Goal: Transaction & Acquisition: Purchase product/service

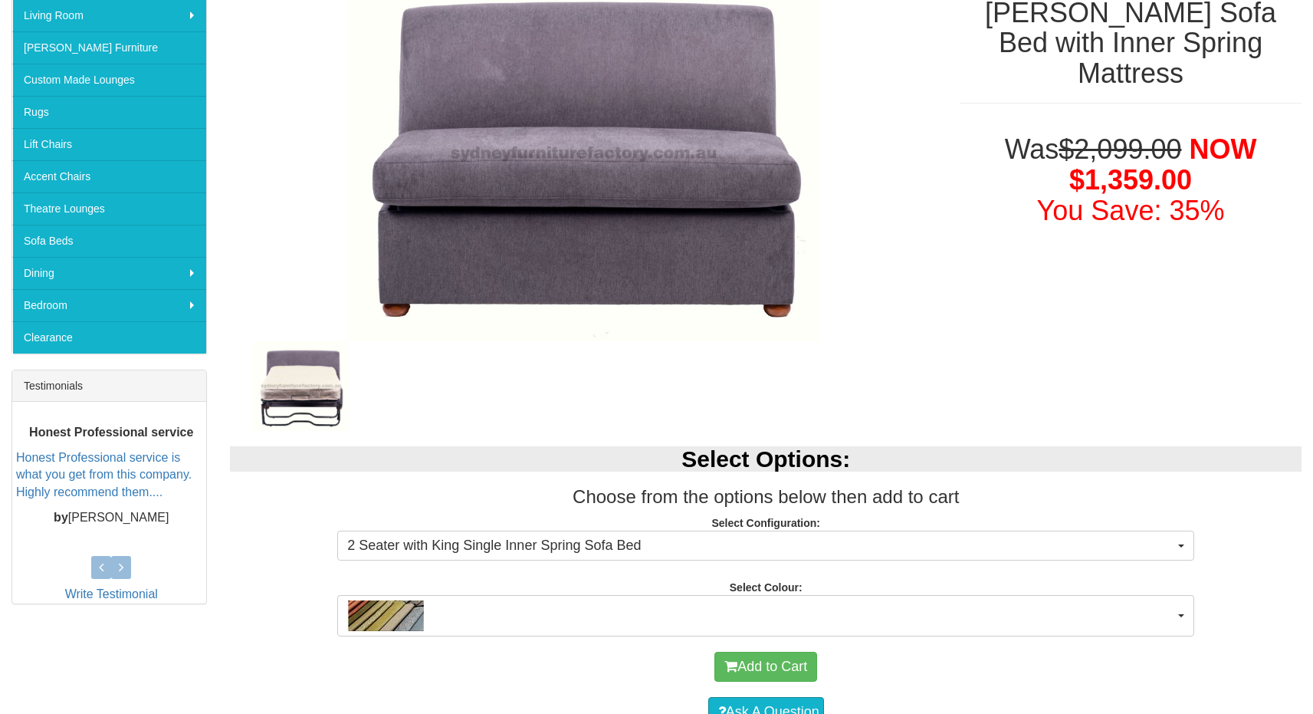
scroll to position [578, 0]
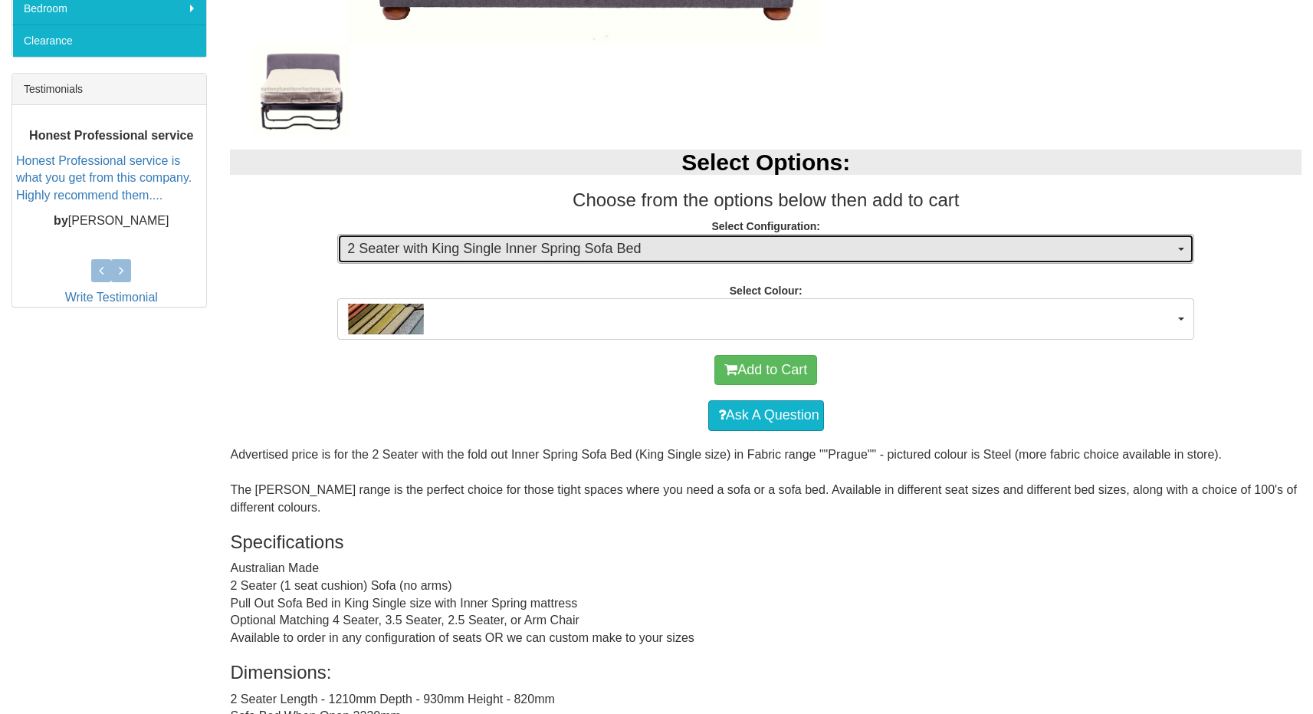
click at [650, 251] on span "2 Seater with King Single Inner Spring Sofa Bed" at bounding box center [760, 249] width 827 height 20
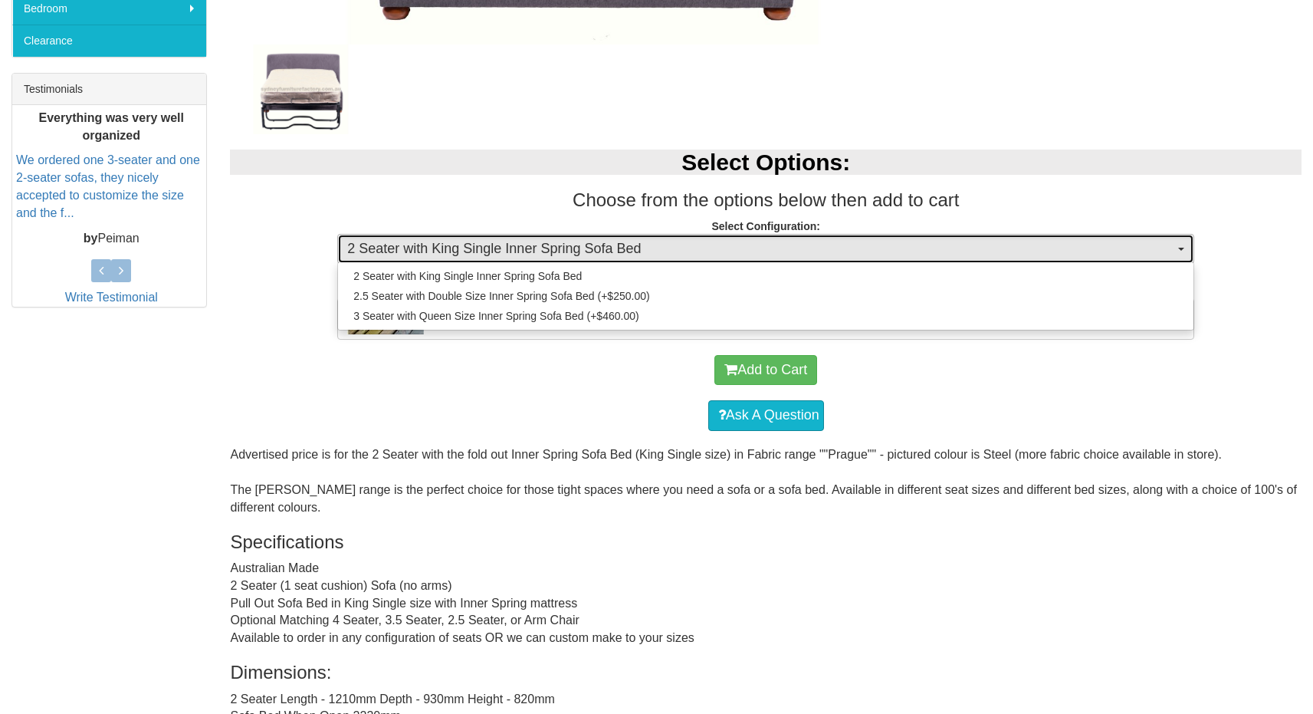
click at [651, 250] on span "2 Seater with King Single Inner Spring Sofa Bed" at bounding box center [760, 249] width 827 height 20
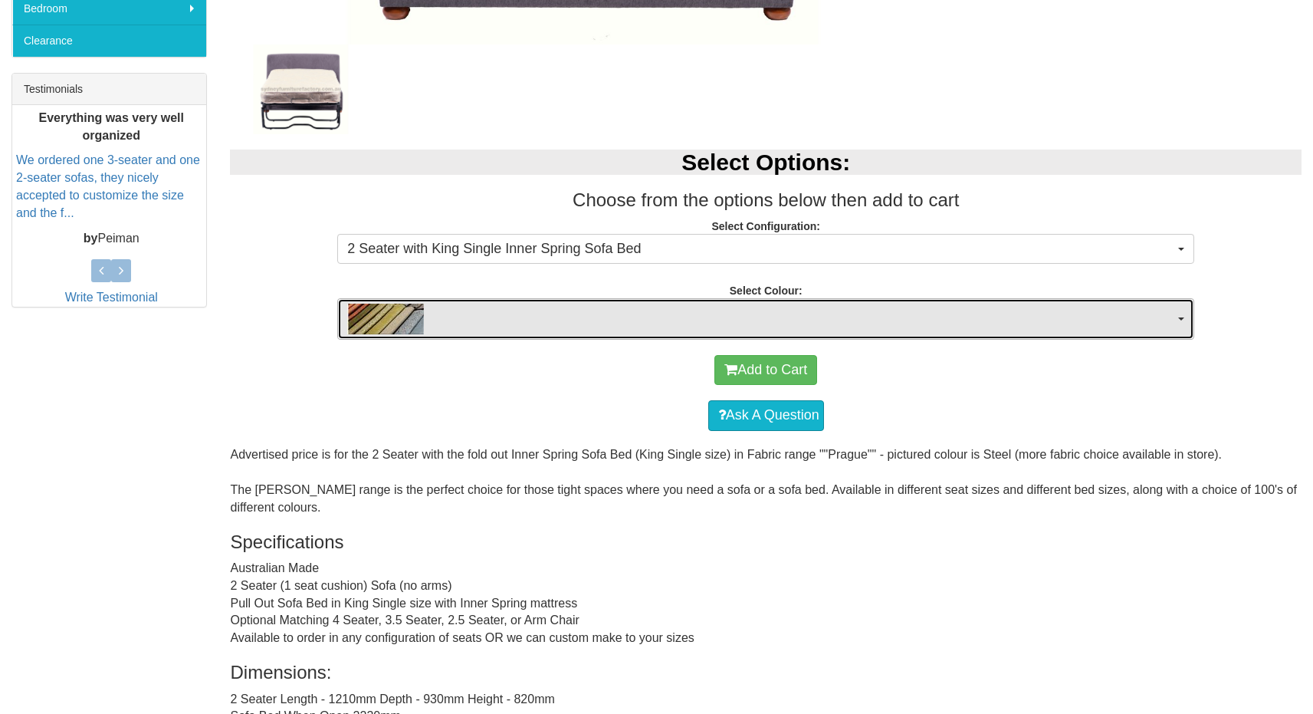
click at [673, 309] on span "button" at bounding box center [760, 319] width 827 height 31
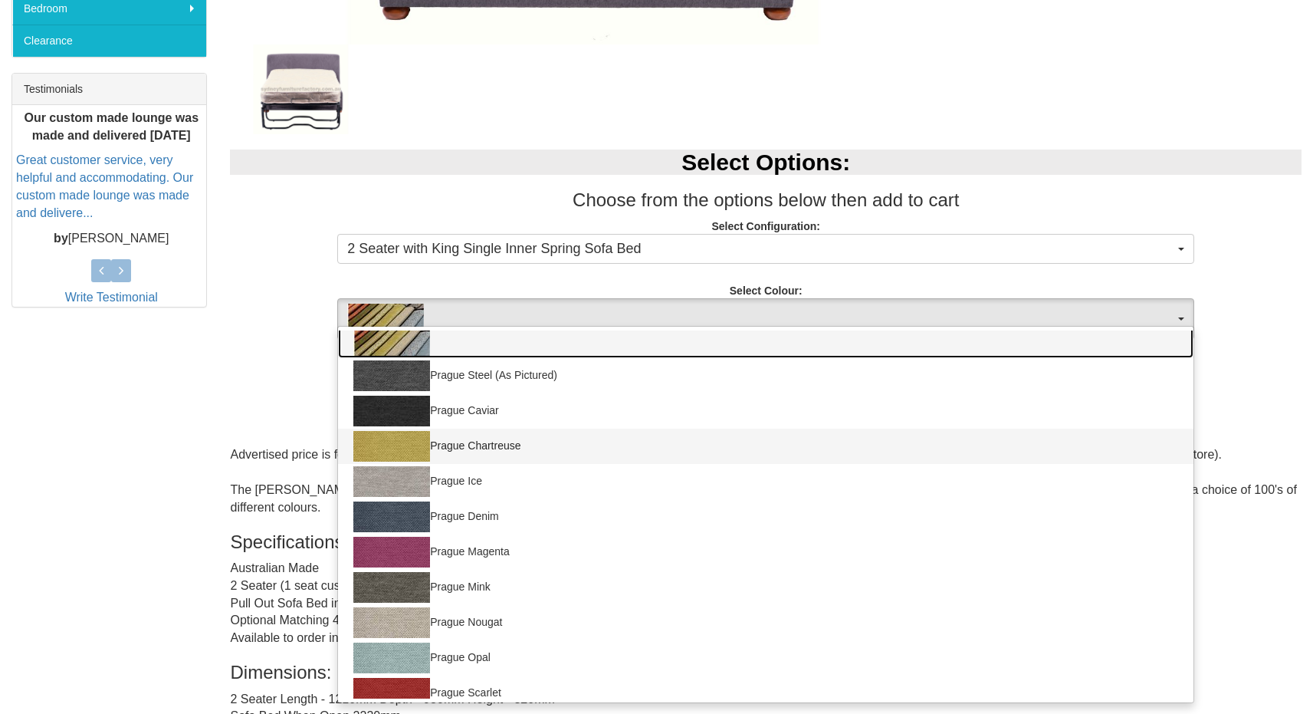
scroll to position [0, 0]
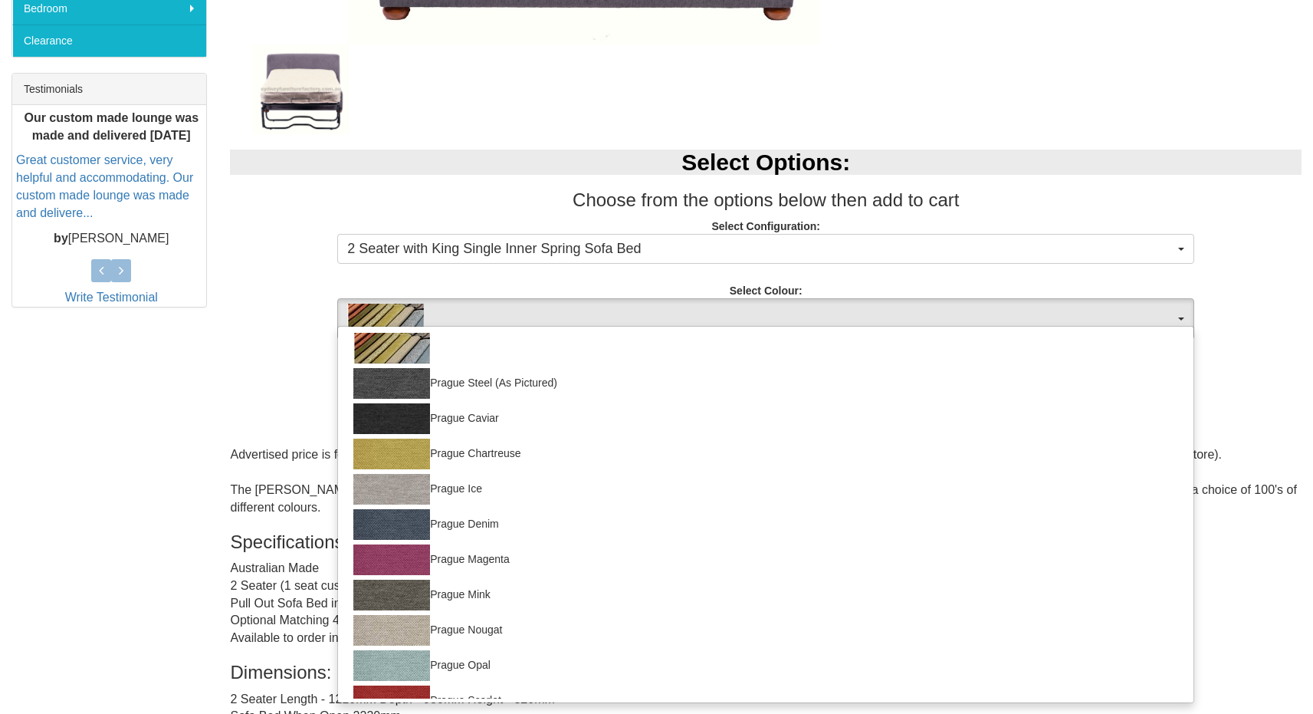
click at [662, 281] on div "Select Options: Choose from the options below then add to cart Select Configura…" at bounding box center [765, 236] width 1095 height 205
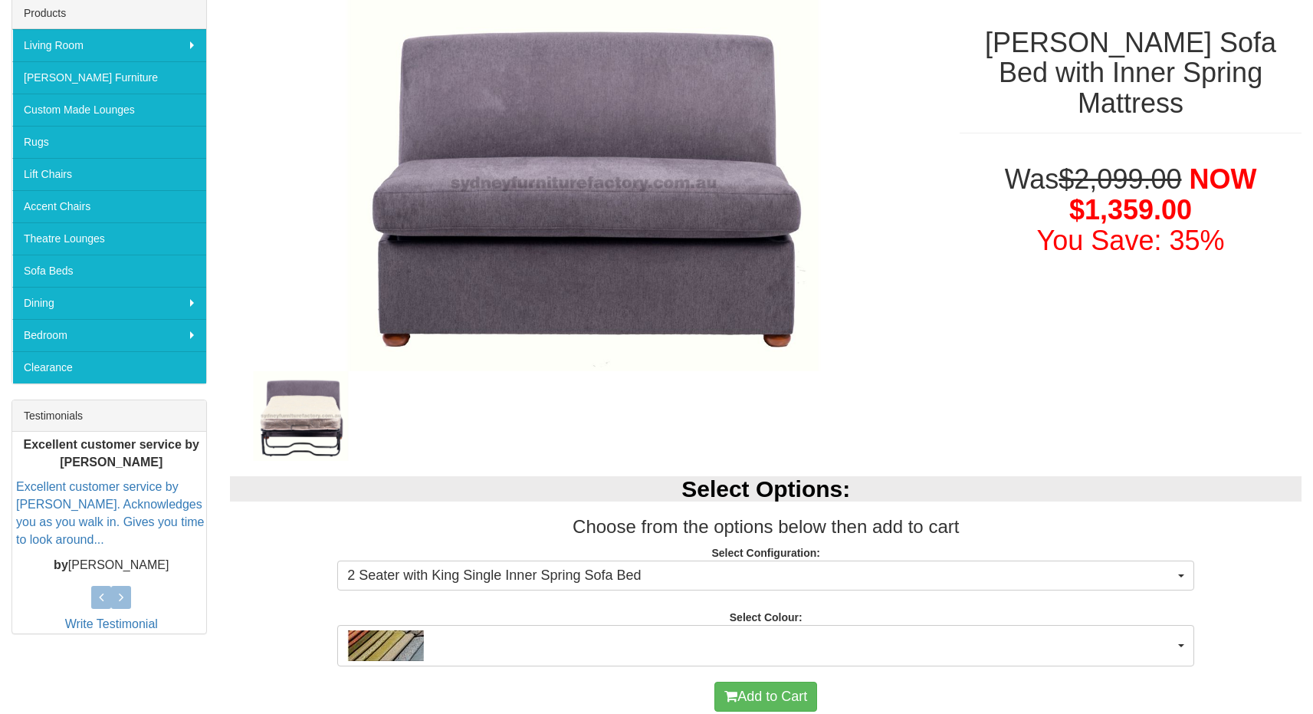
scroll to position [182, 0]
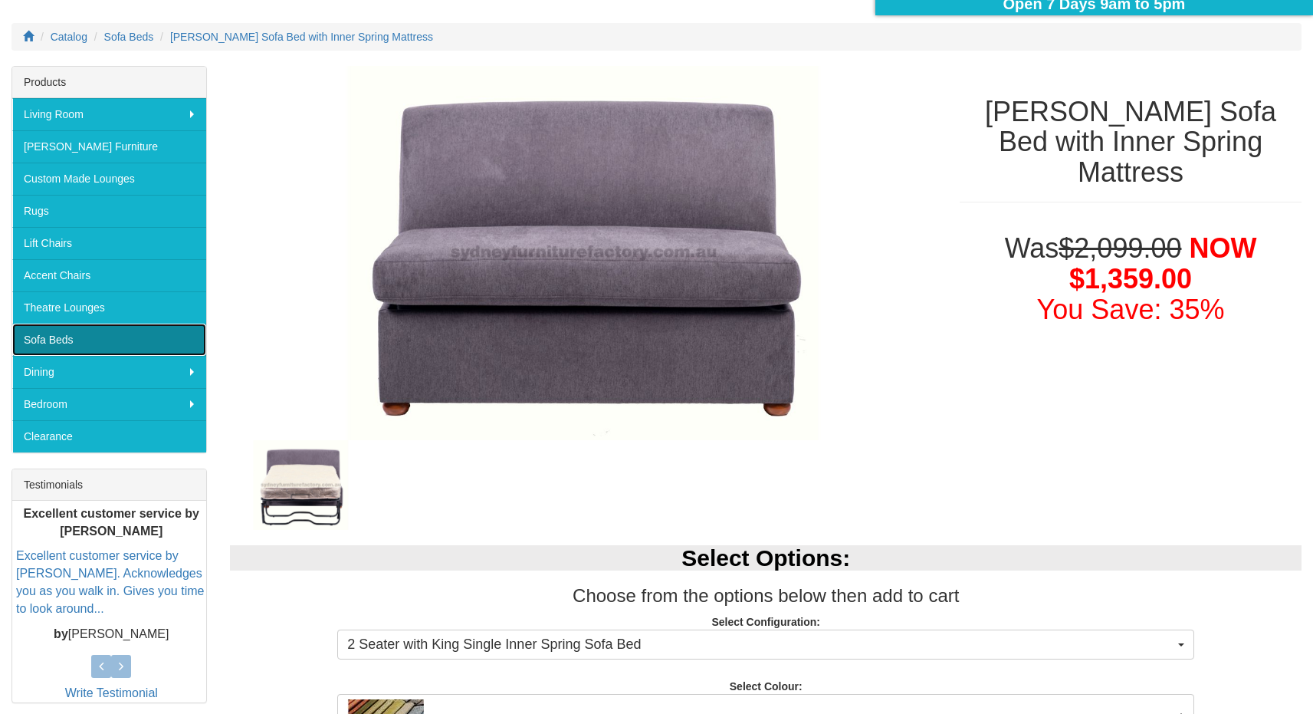
click at [79, 335] on link "Sofa Beds" at bounding box center [109, 339] width 194 height 32
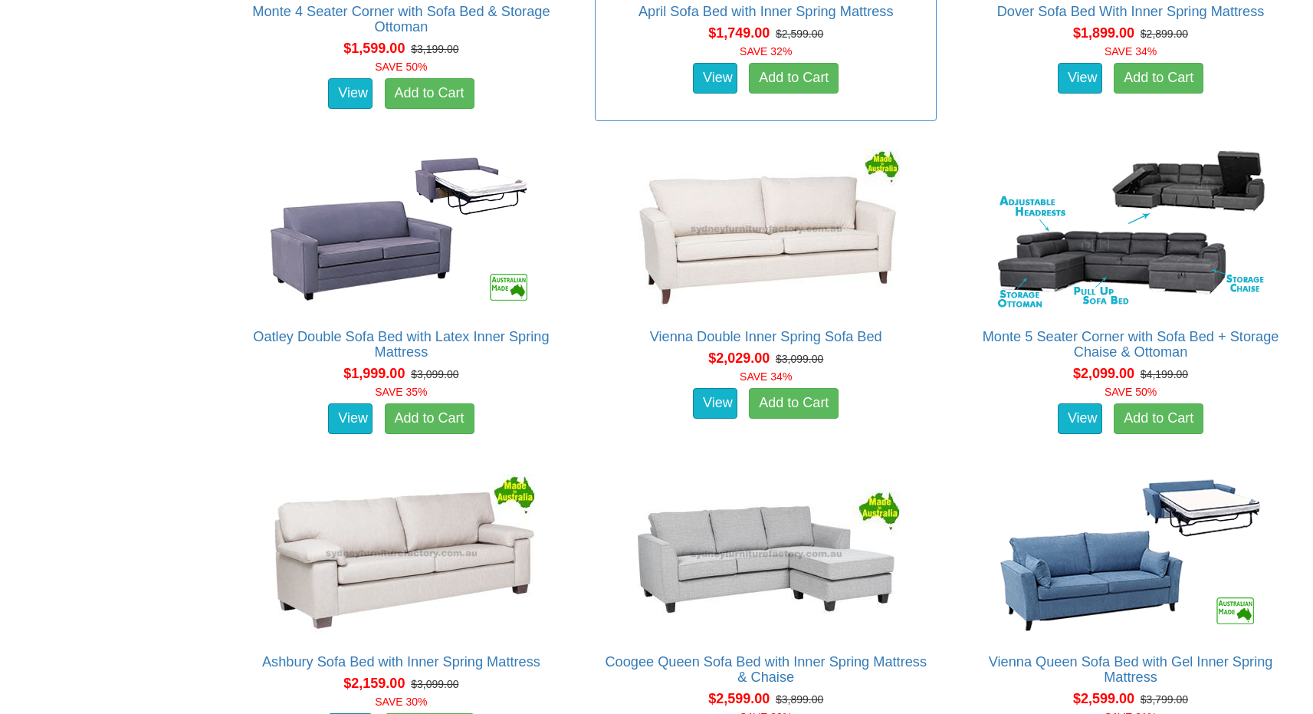
scroll to position [746, 0]
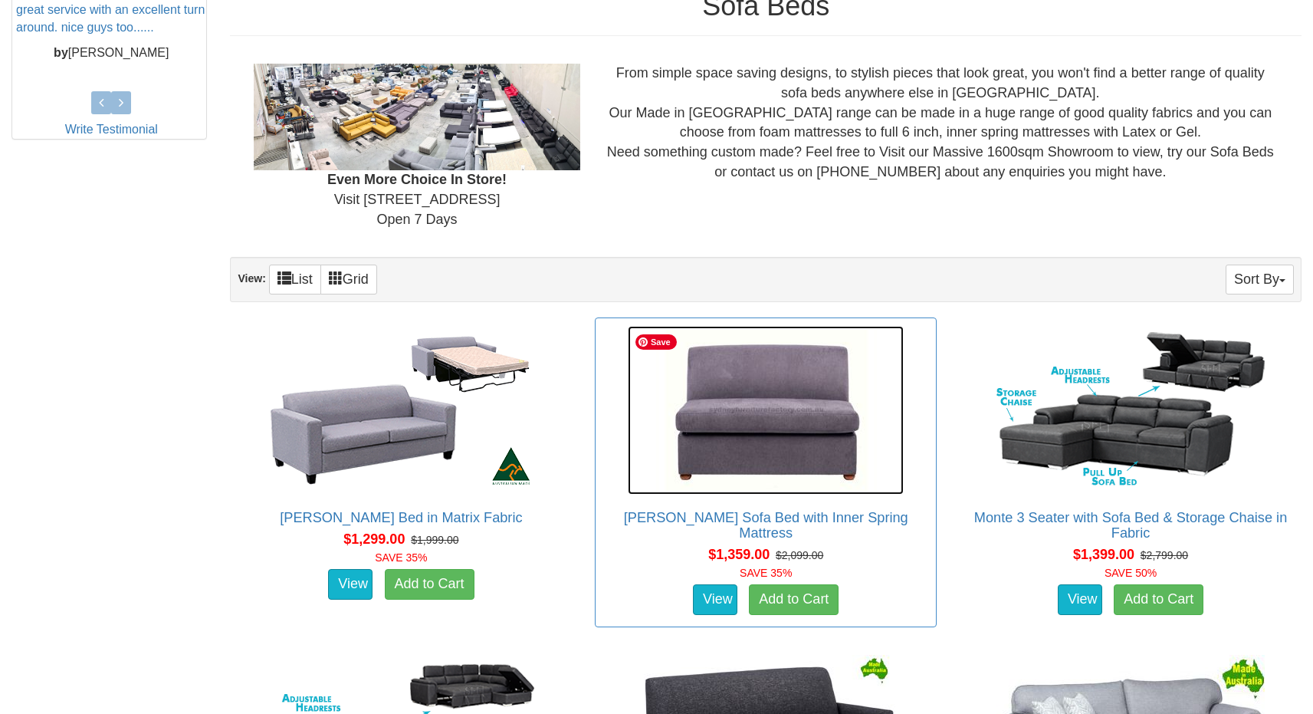
click at [760, 428] on img at bounding box center [766, 410] width 276 height 169
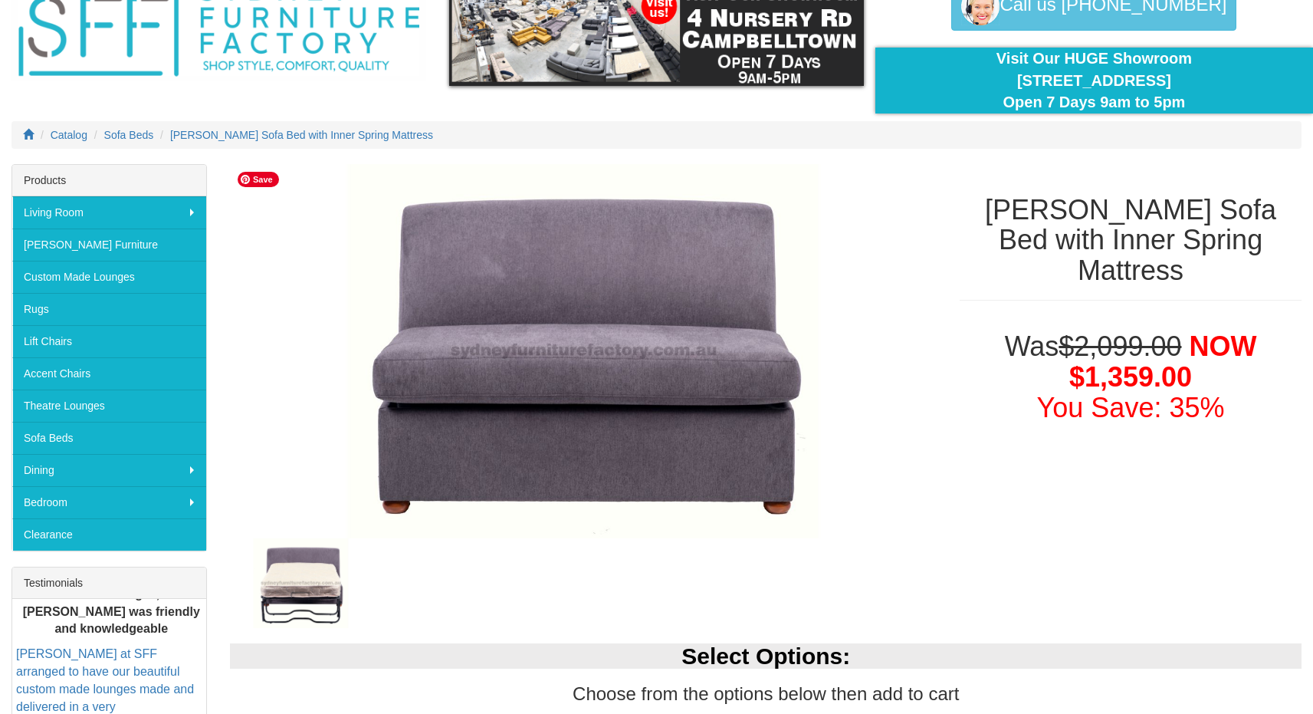
scroll to position [262, 0]
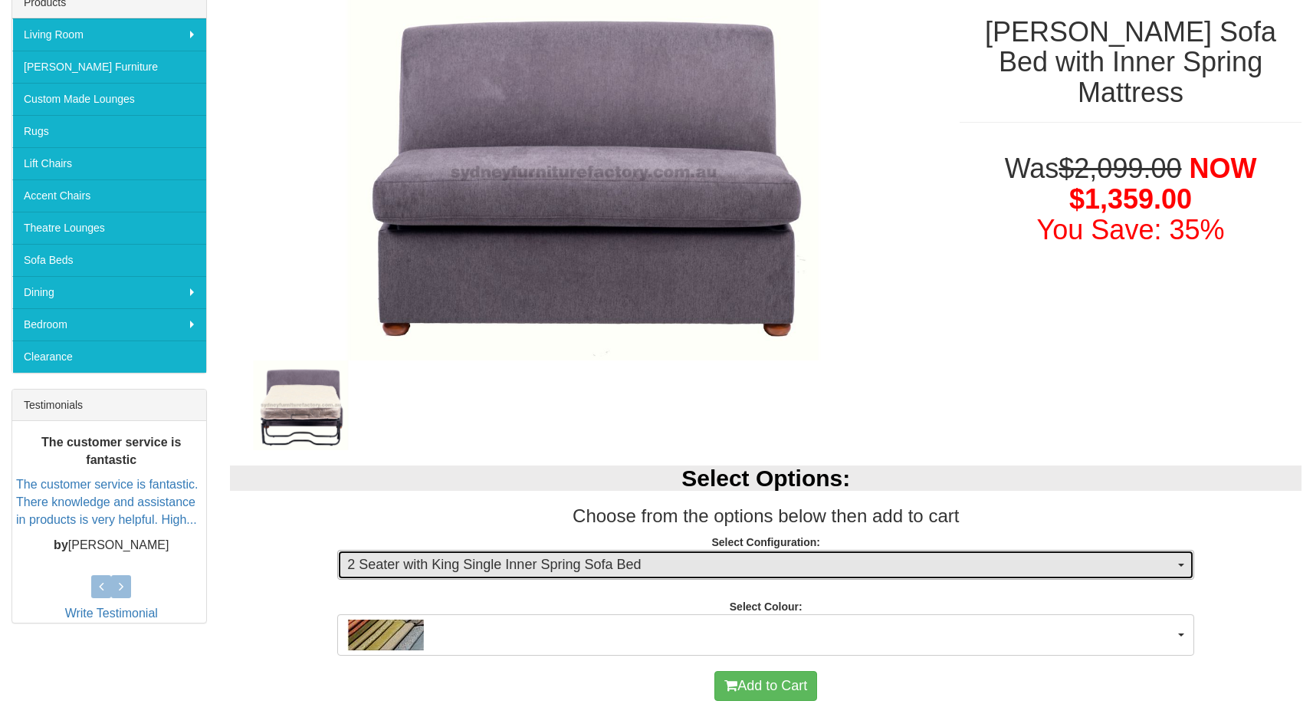
click at [594, 564] on span "2 Seater with King Single Inner Spring Sofa Bed" at bounding box center [760, 565] width 827 height 20
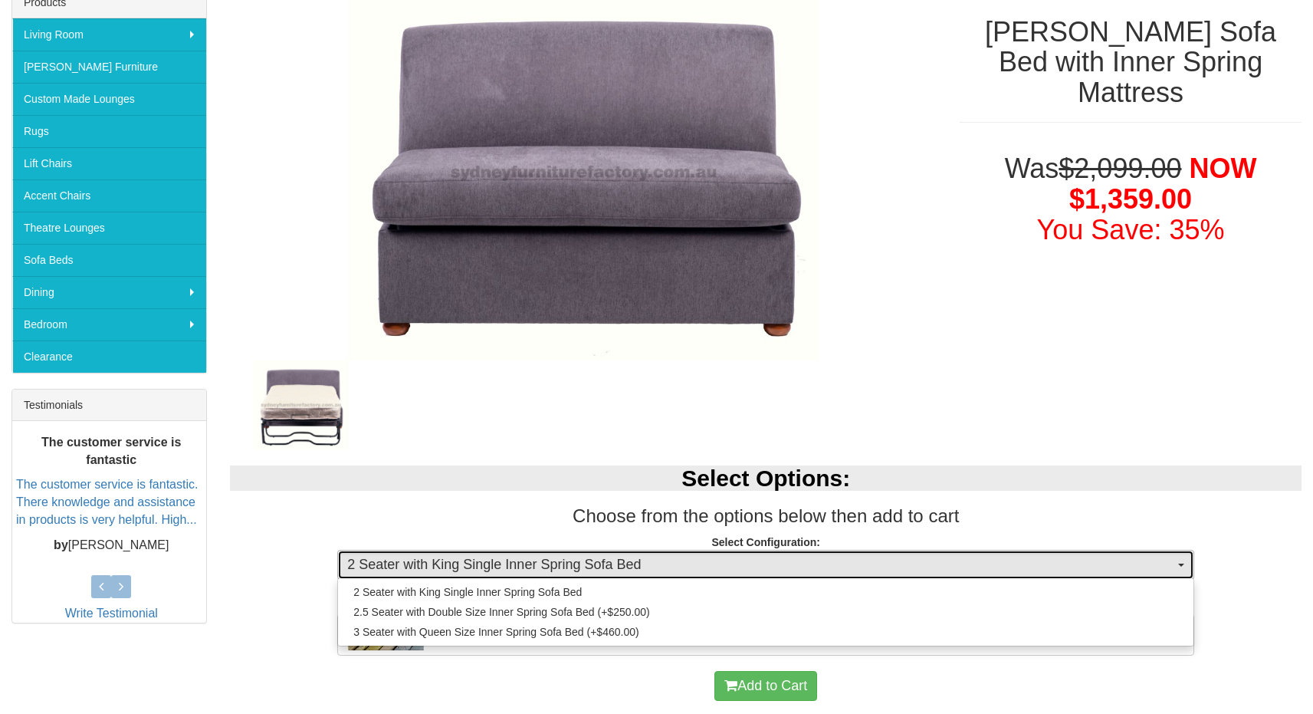
click at [596, 563] on span "2 Seater with King Single Inner Spring Sofa Bed" at bounding box center [760, 565] width 827 height 20
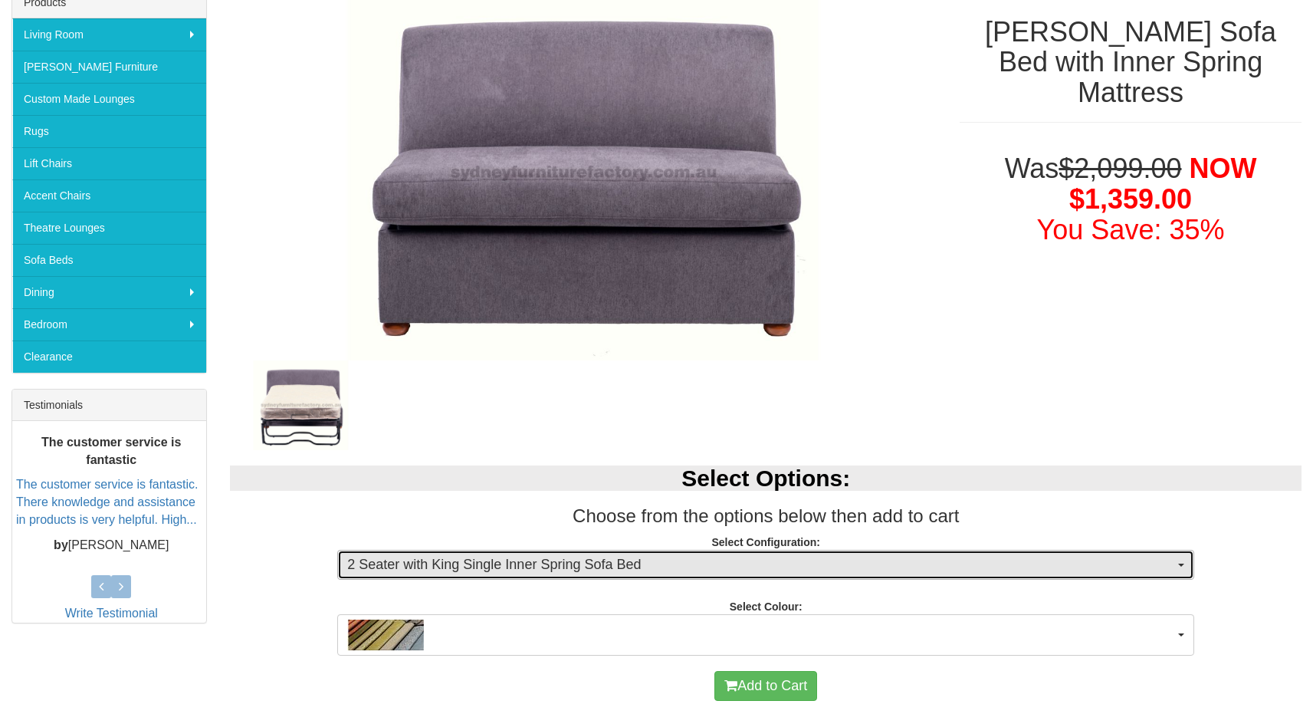
scroll to position [558, 0]
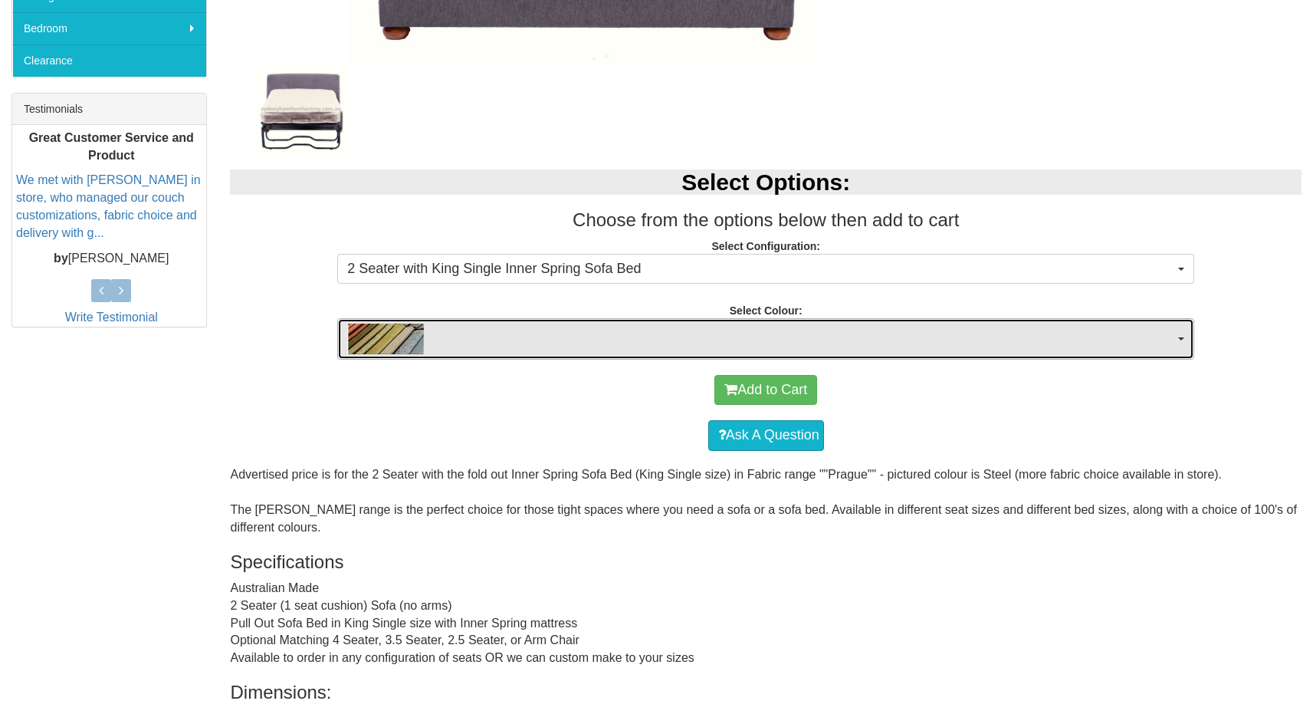
click at [602, 330] on span "button" at bounding box center [760, 338] width 827 height 31
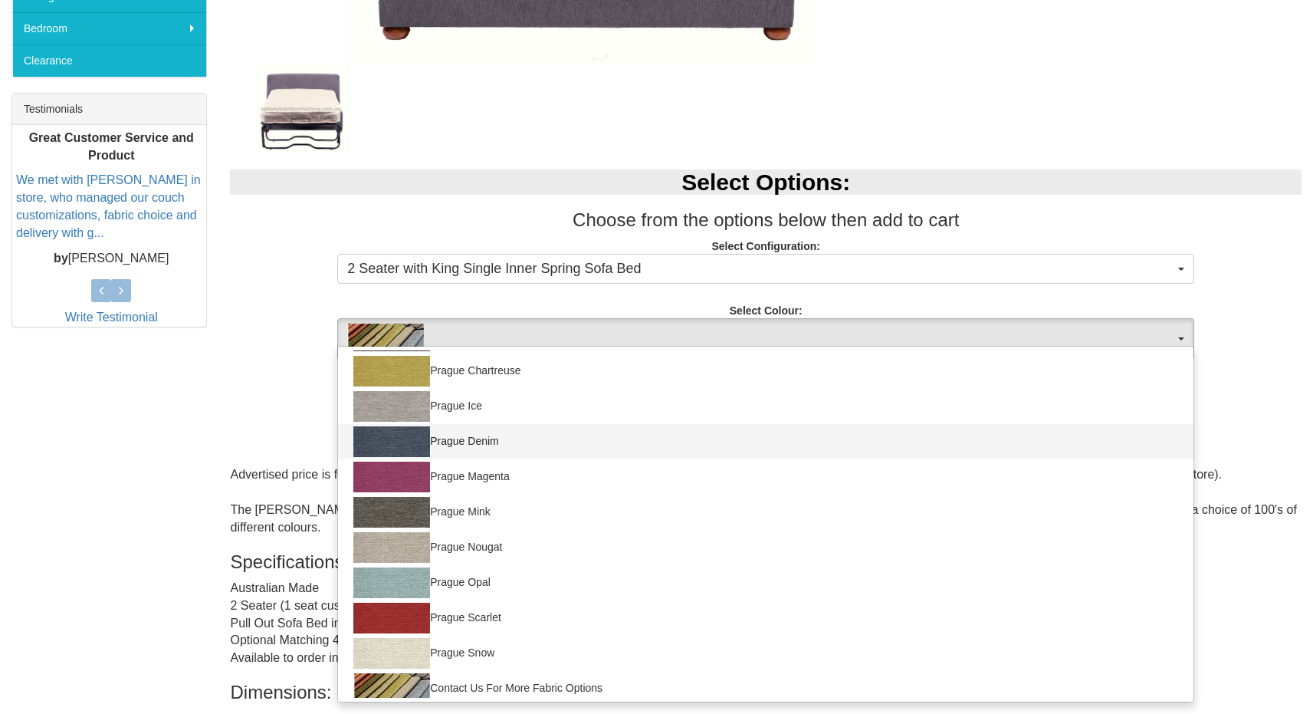
scroll to position [110, 0]
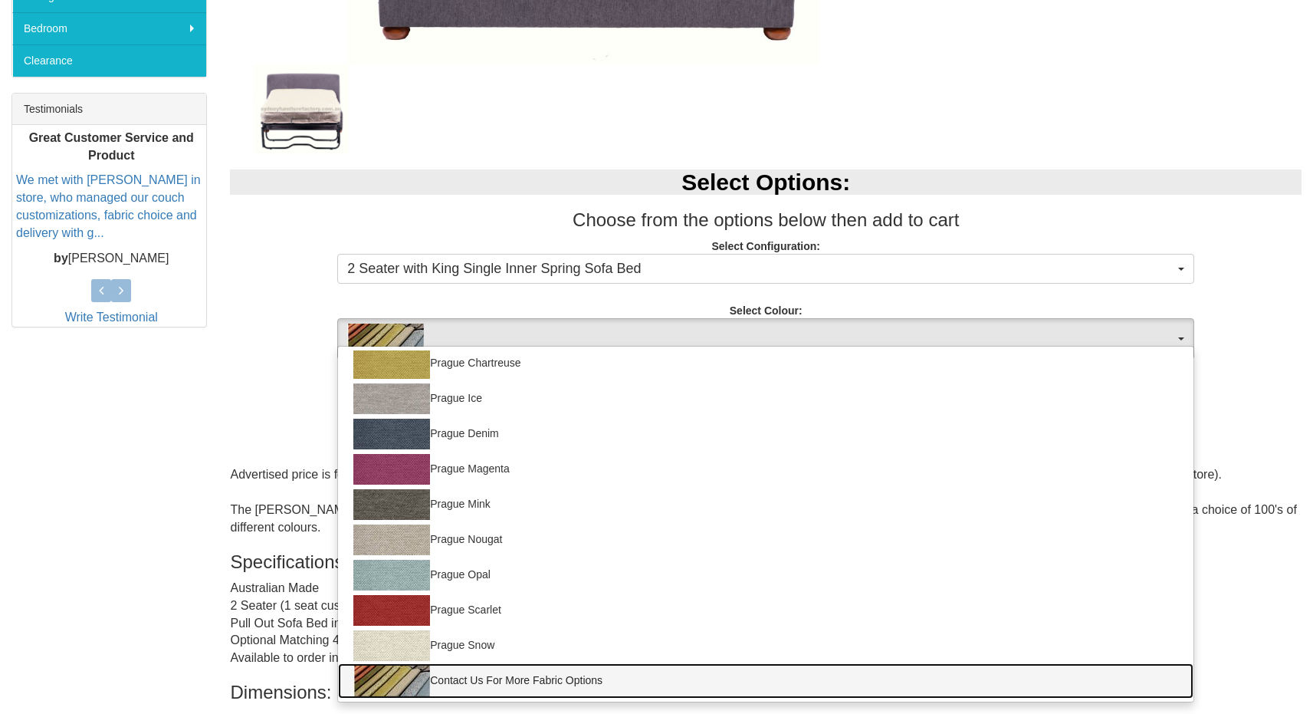
click at [614, 669] on link "Contact Us For More Fabric Options" at bounding box center [765, 680] width 855 height 35
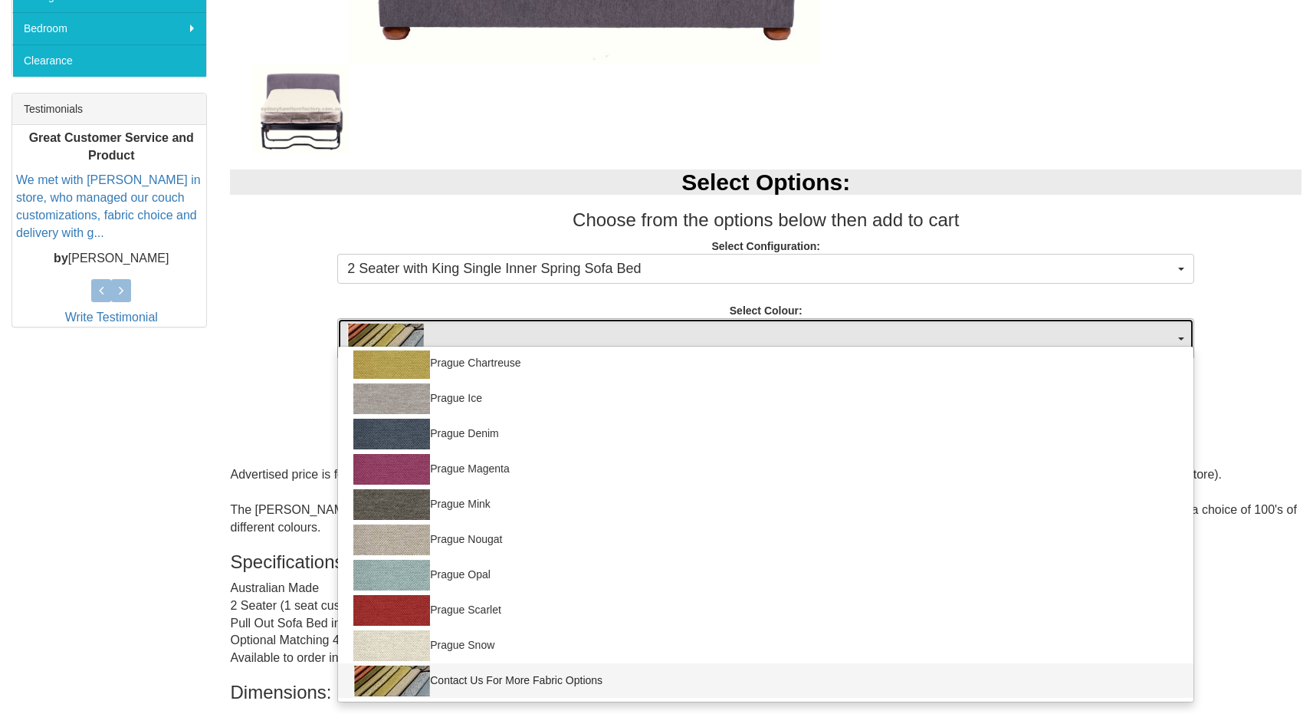
select select "493"
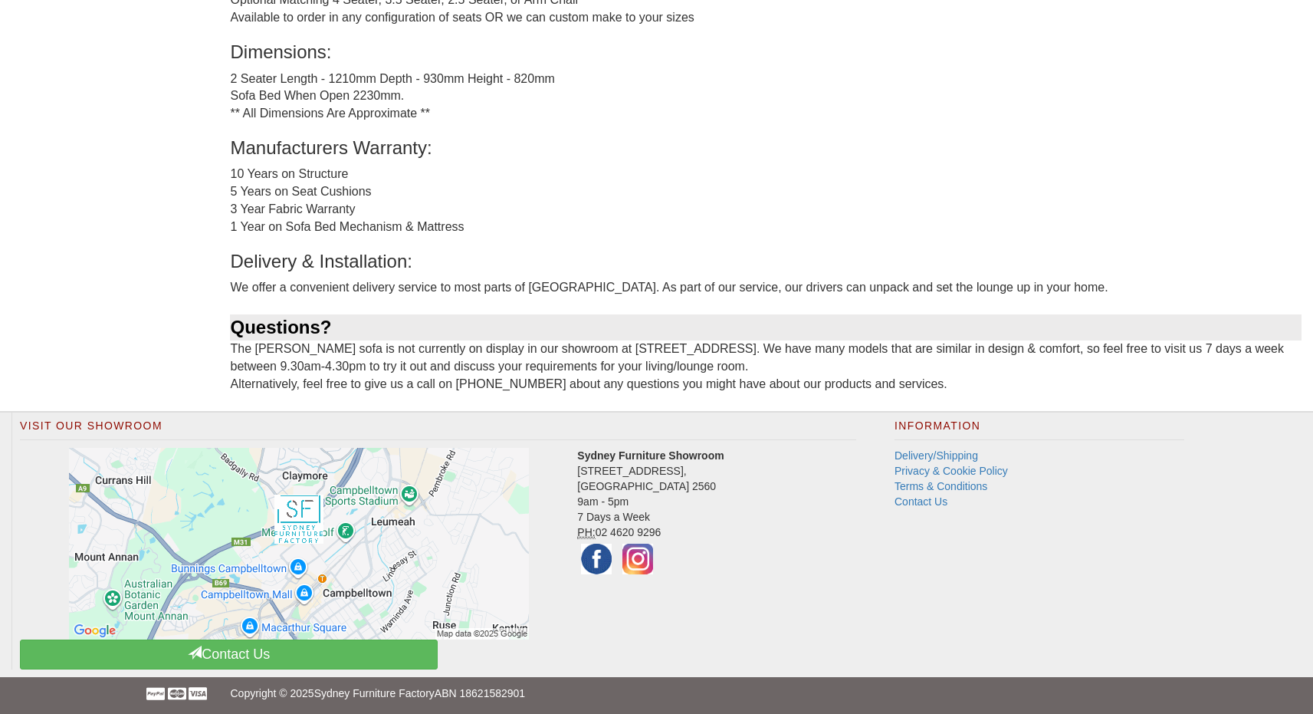
scroll to position [1202, 0]
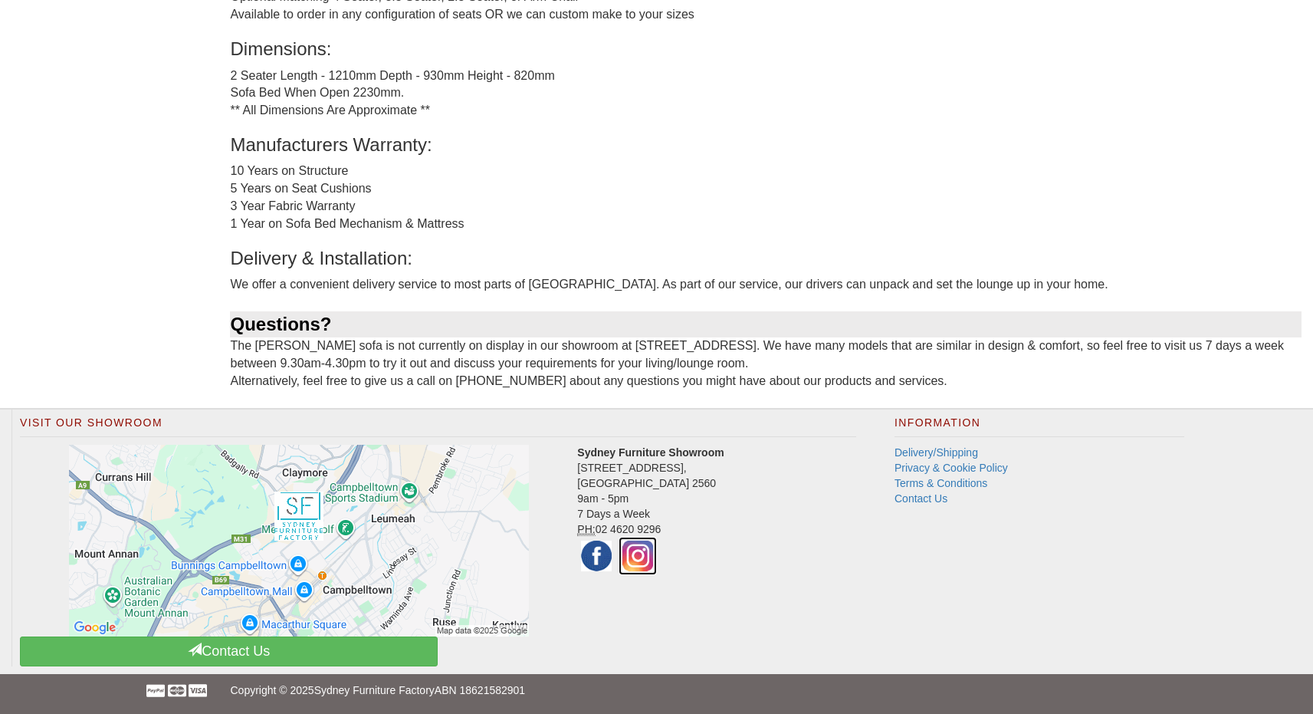
click at [635, 556] on img at bounding box center [638, 556] width 38 height 38
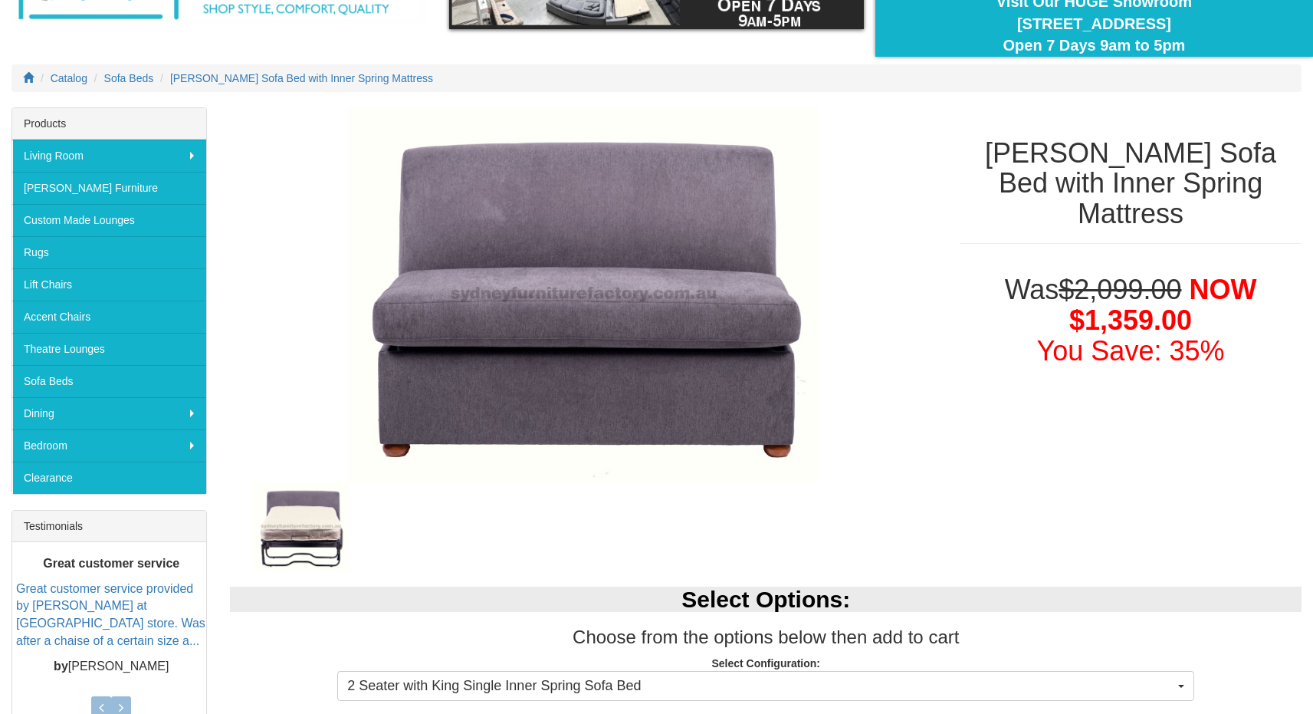
scroll to position [77, 0]
